Goal: Check status

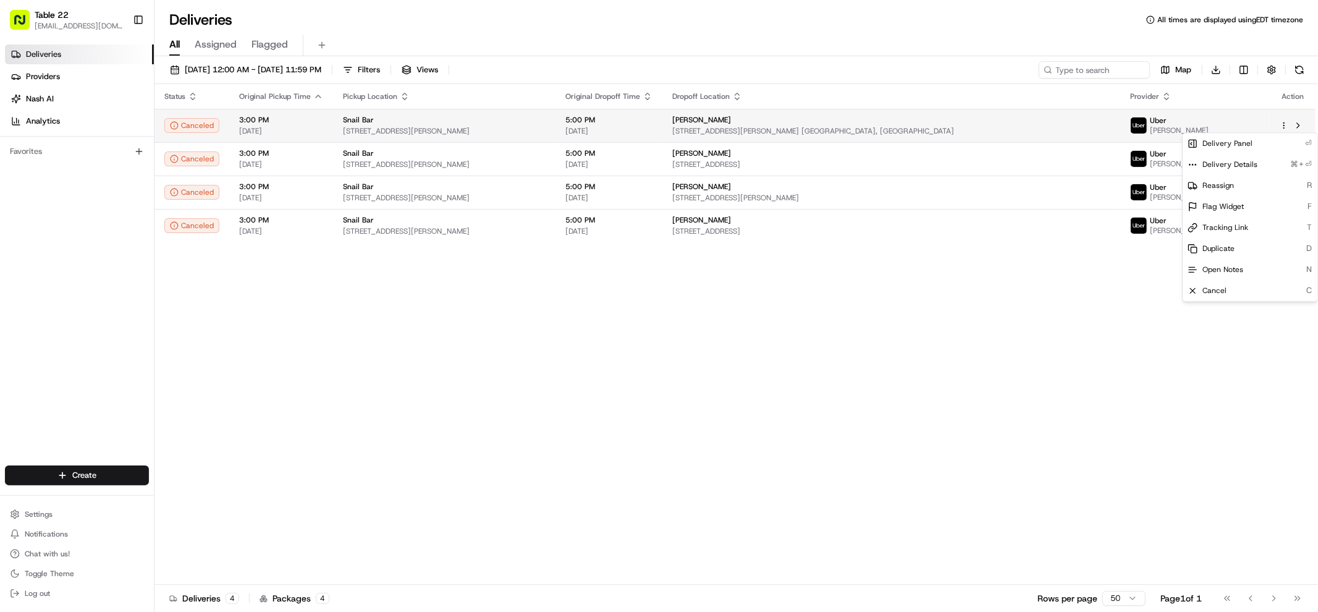
click at [1285, 127] on html "Table 22 [EMAIL_ADDRESS][DOMAIN_NAME] Toggle Sidebar Deliveries Providers [PERS…" at bounding box center [659, 306] width 1318 height 612
click at [1302, 124] on html "Table 22 [EMAIL_ADDRESS][DOMAIN_NAME] Toggle Sidebar Deliveries Providers [PERS…" at bounding box center [659, 306] width 1318 height 612
click at [1302, 124] on button at bounding box center [1298, 125] width 15 height 15
